Goal: Information Seeking & Learning: Learn about a topic

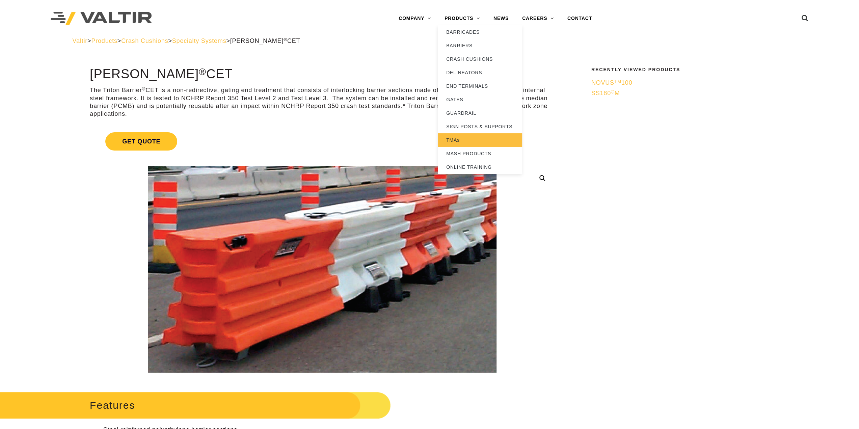
click at [467, 137] on link "TMAs" at bounding box center [480, 140] width 84 height 14
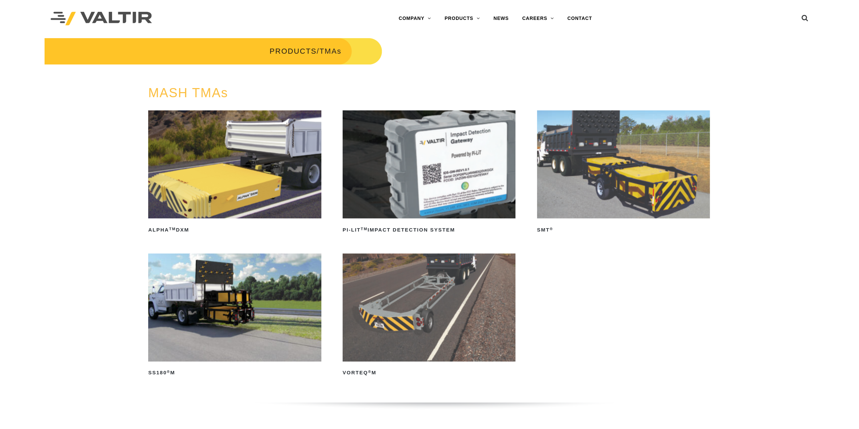
click at [438, 284] on img at bounding box center [429, 308] width 173 height 108
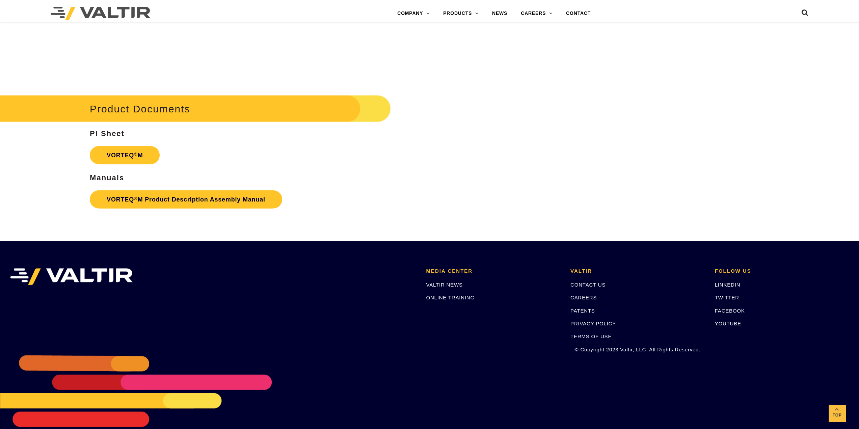
scroll to position [1512, 0]
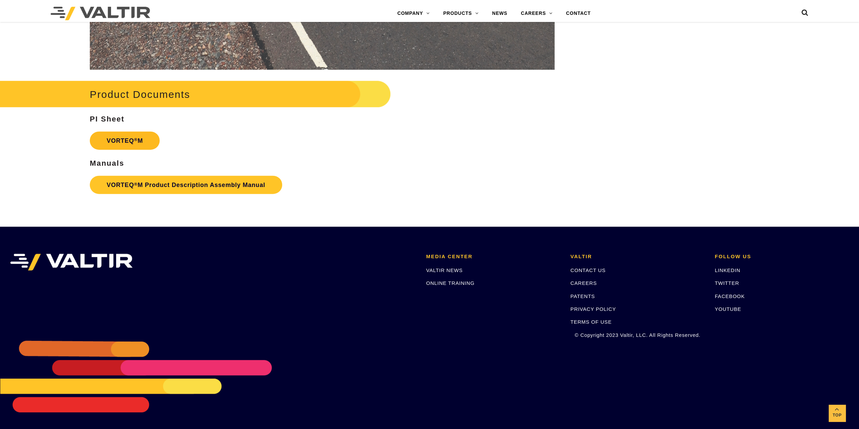
click at [140, 141] on link "VORTEQ ® M" at bounding box center [125, 141] width 70 height 18
